Goal: Information Seeking & Learning: Learn about a topic

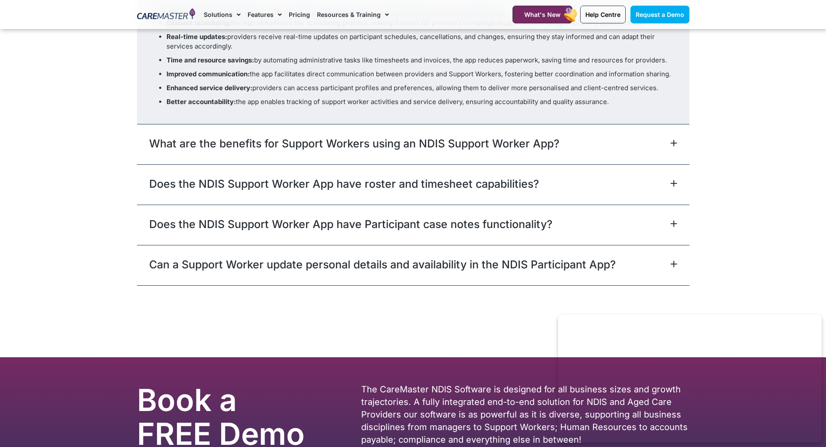
scroll to position [3062, 0]
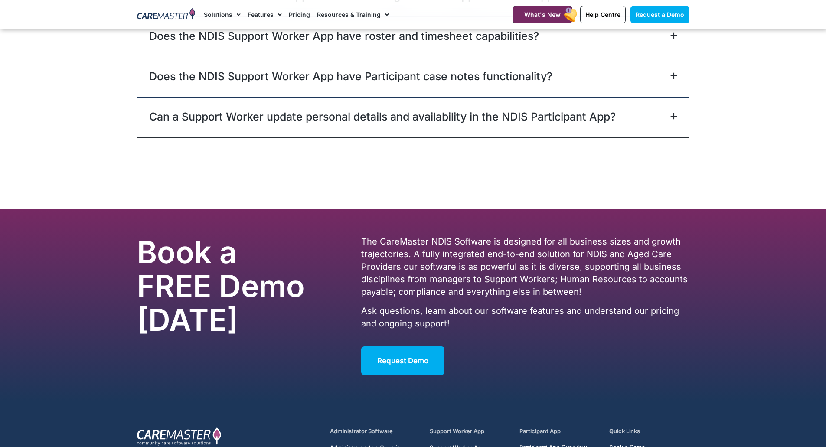
scroll to position [3062, 0]
